Goal: Transaction & Acquisition: Purchase product/service

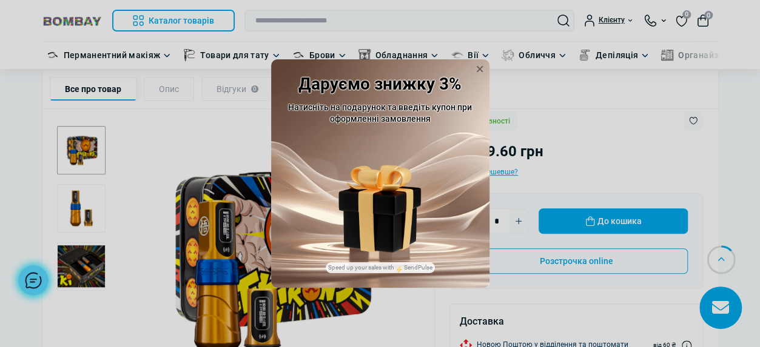
scroll to position [243, 0]
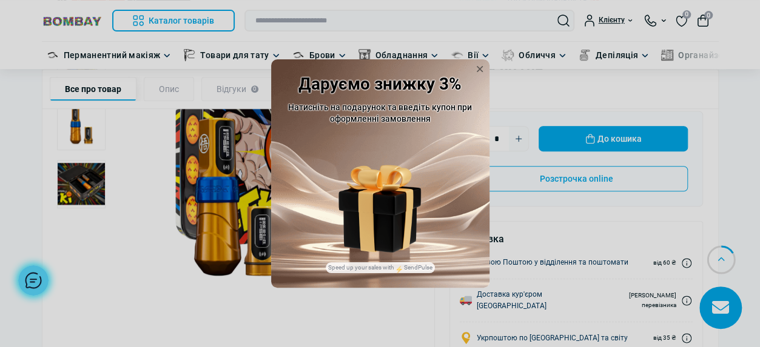
click at [378, 199] on img at bounding box center [379, 190] width 82 height 51
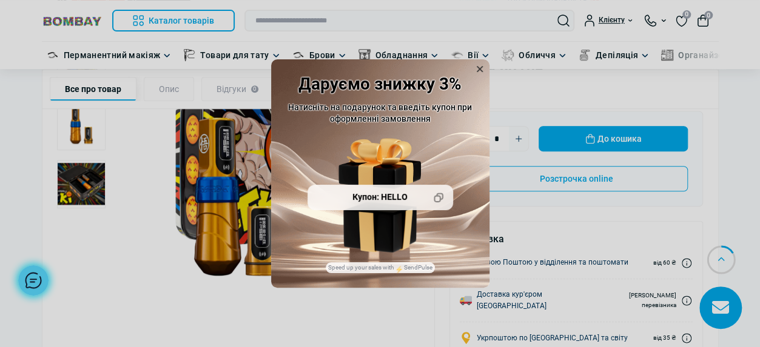
drag, startPoint x: 489, startPoint y: 64, endPoint x: 480, endPoint y: 62, distance: 9.3
click at [486, 64] on div "Даруємо знижку 3% Натисніть на подарунок та введіть купон при оформленні замовл…" at bounding box center [380, 173] width 760 height 347
click at [477, 61] on icon at bounding box center [479, 68] width 19 height 19
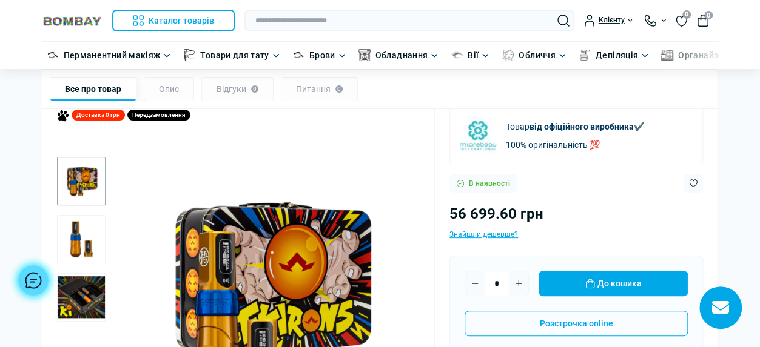
scroll to position [133, 0]
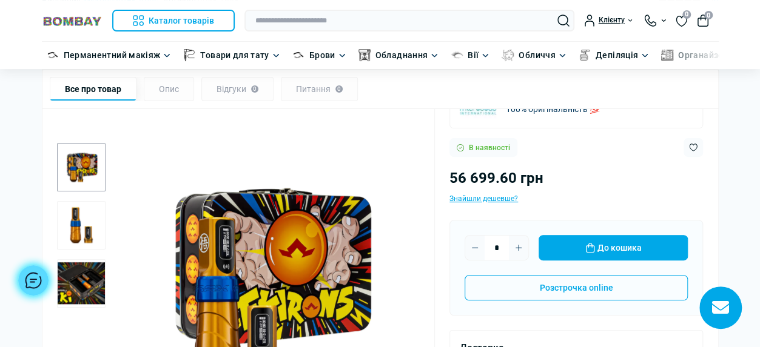
click at [301, 252] on img "1 / 3" at bounding box center [267, 281] width 305 height 305
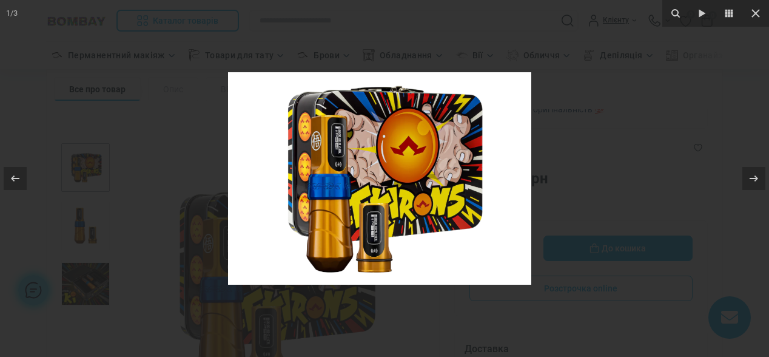
click at [604, 107] on div at bounding box center [384, 178] width 769 height 357
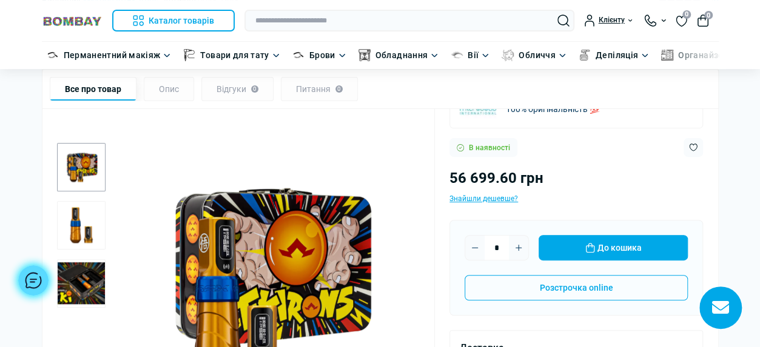
click at [70, 219] on img "2 / 3" at bounding box center [81, 225] width 49 height 49
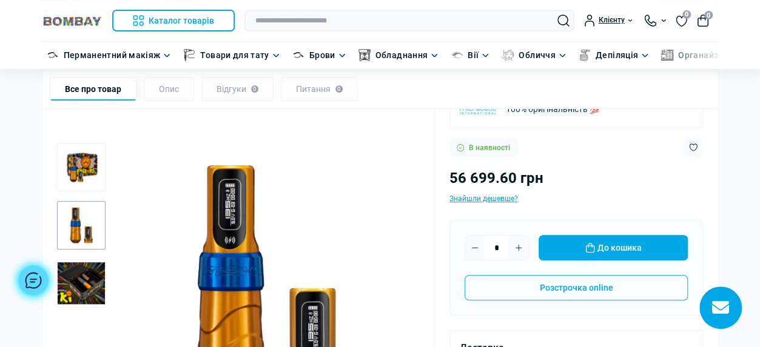
click at [89, 276] on img "3 / 3" at bounding box center [81, 283] width 49 height 49
